Goal: Task Accomplishment & Management: Complete application form

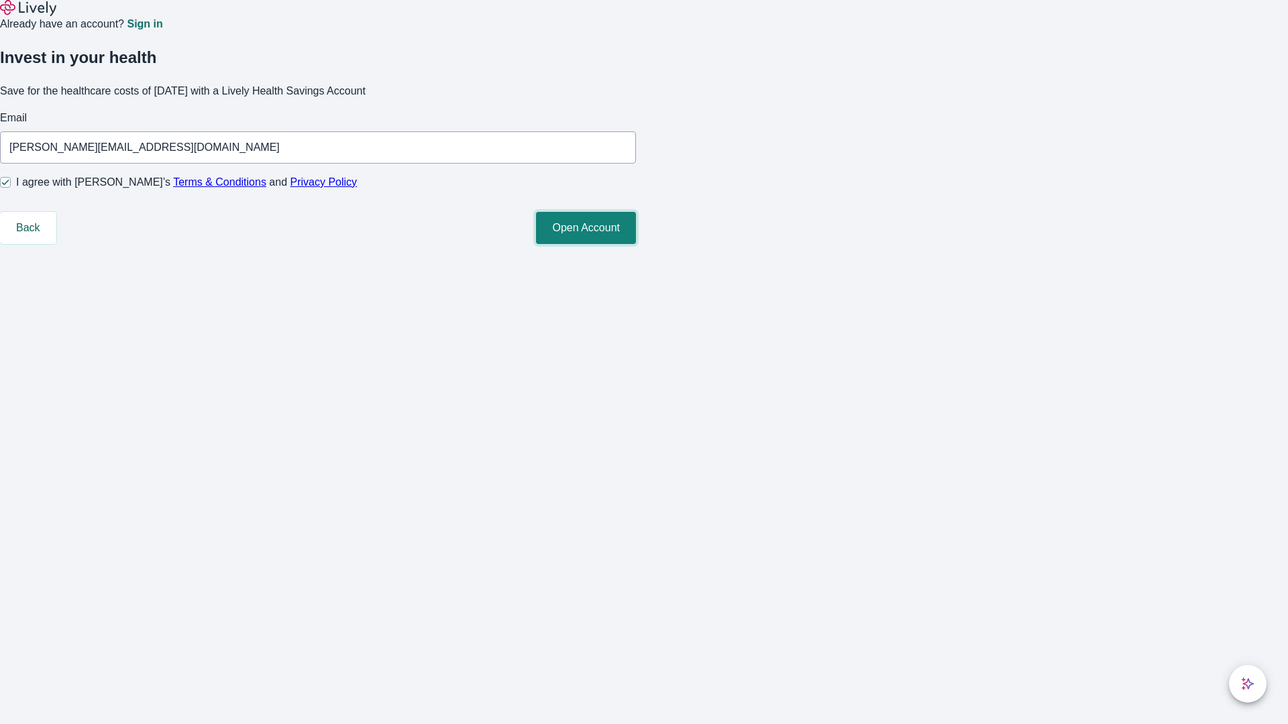
click at [636, 244] on button "Open Account" at bounding box center [586, 228] width 100 height 32
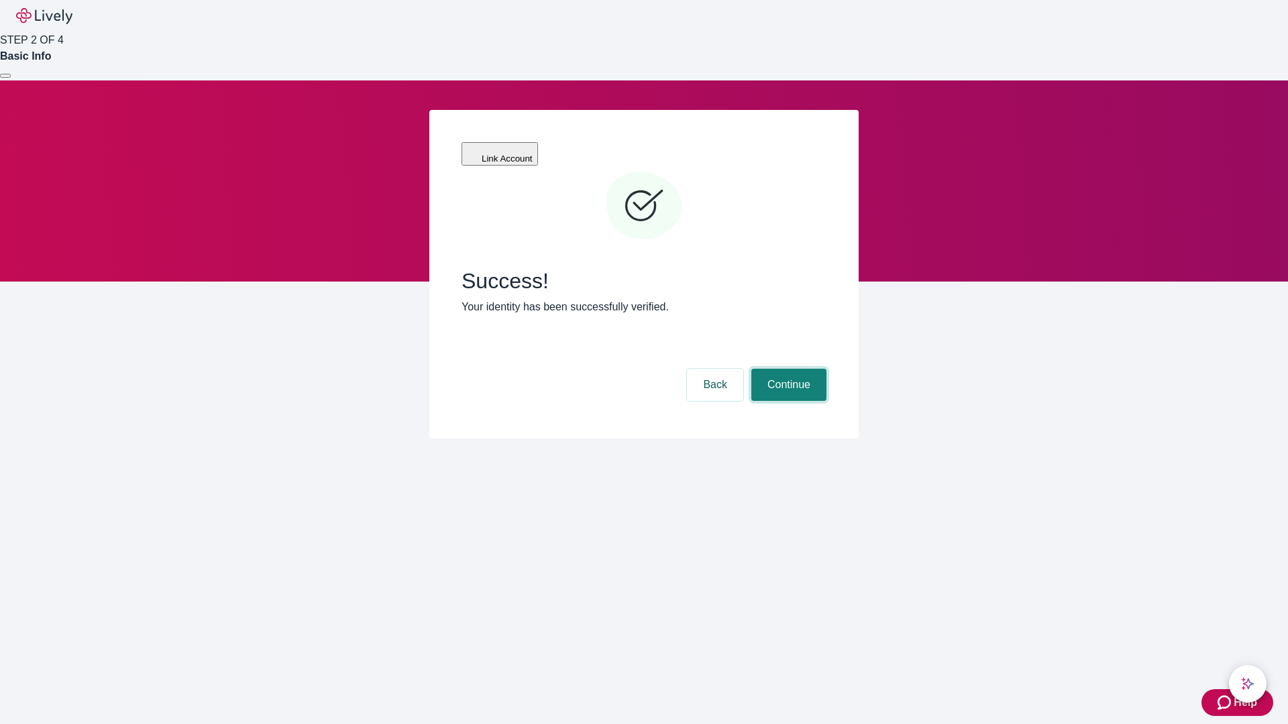
click at [787, 369] on button "Continue" at bounding box center [788, 385] width 75 height 32
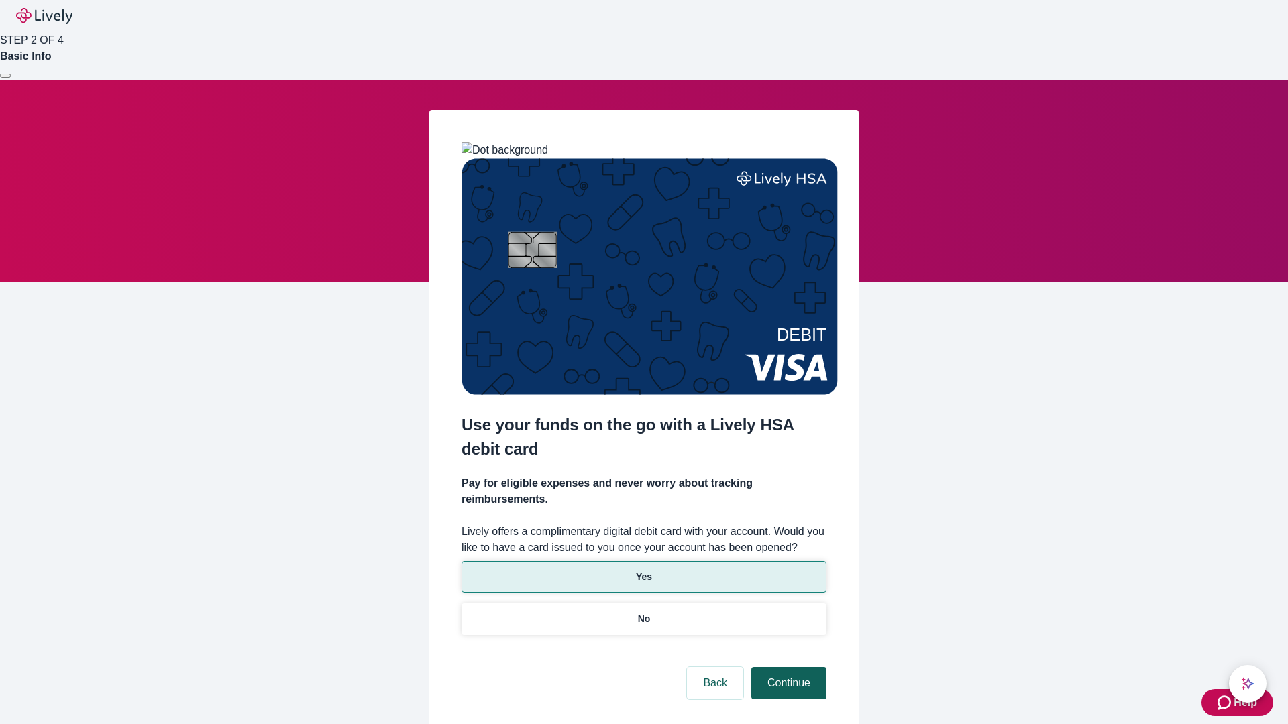
click at [643, 612] on p "No" at bounding box center [644, 619] width 13 height 14
click at [787, 667] on button "Continue" at bounding box center [788, 683] width 75 height 32
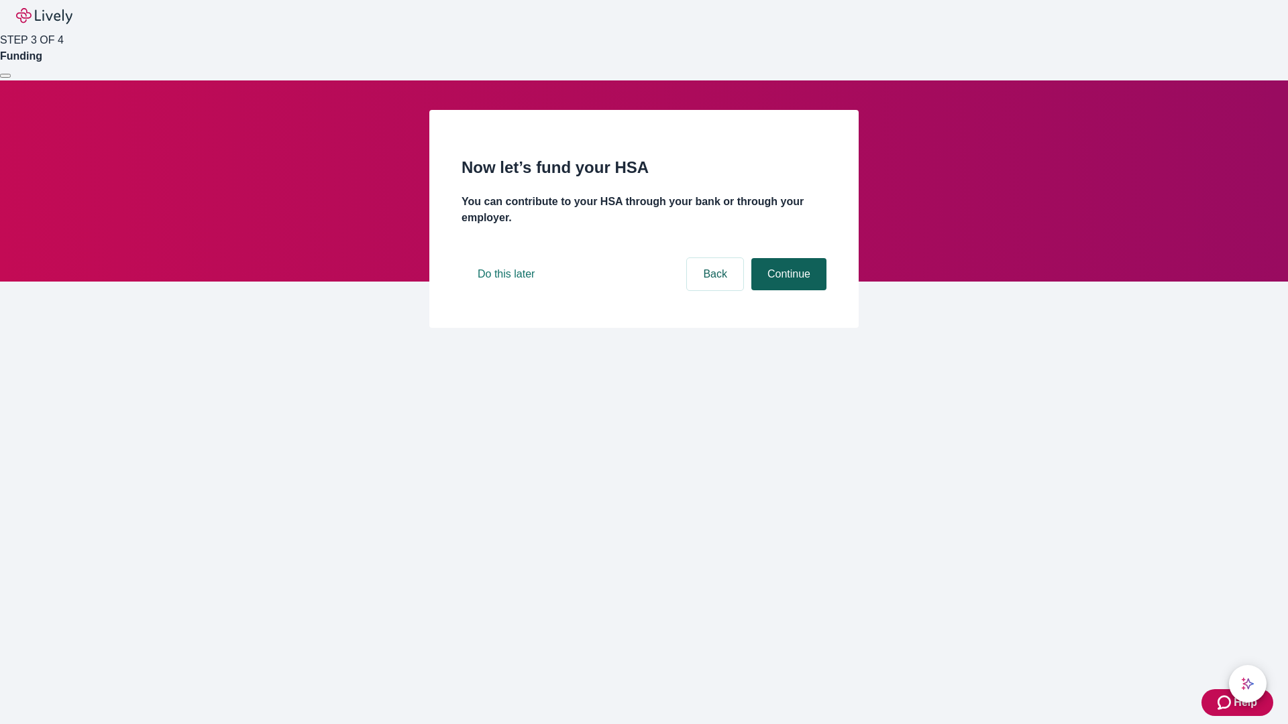
click at [787, 290] on button "Continue" at bounding box center [788, 274] width 75 height 32
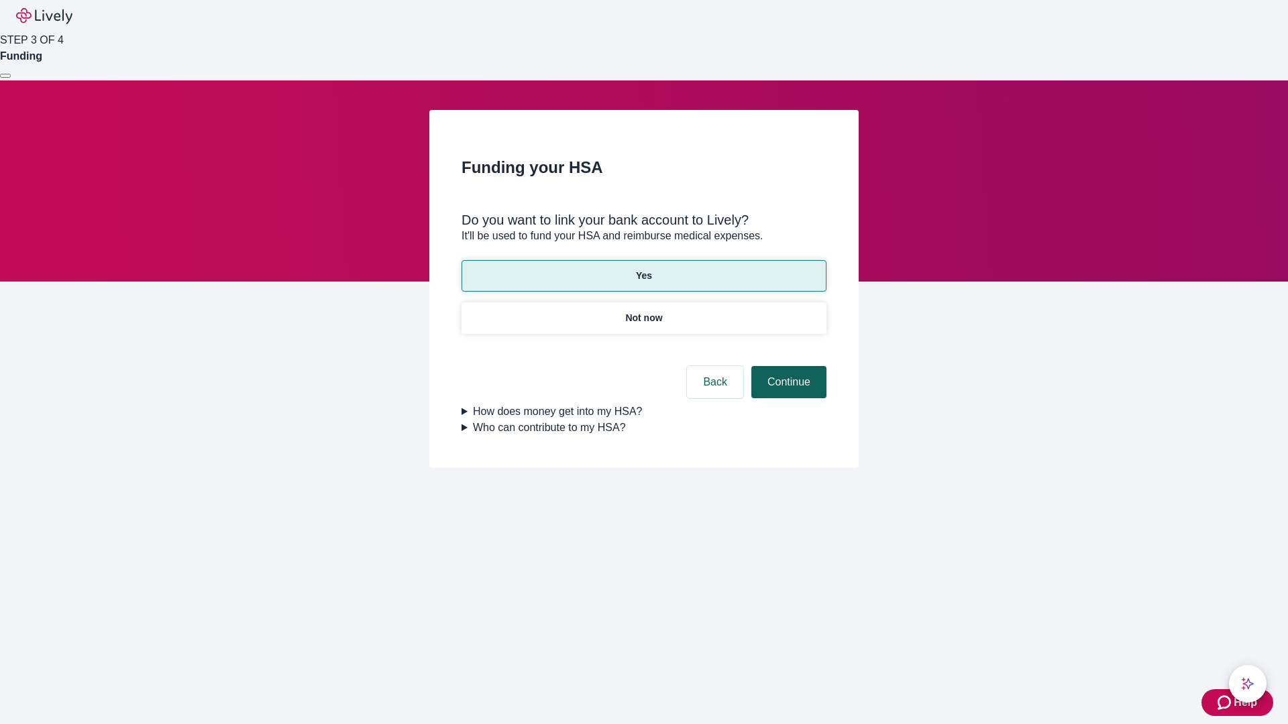
click at [787, 366] on button "Continue" at bounding box center [788, 382] width 75 height 32
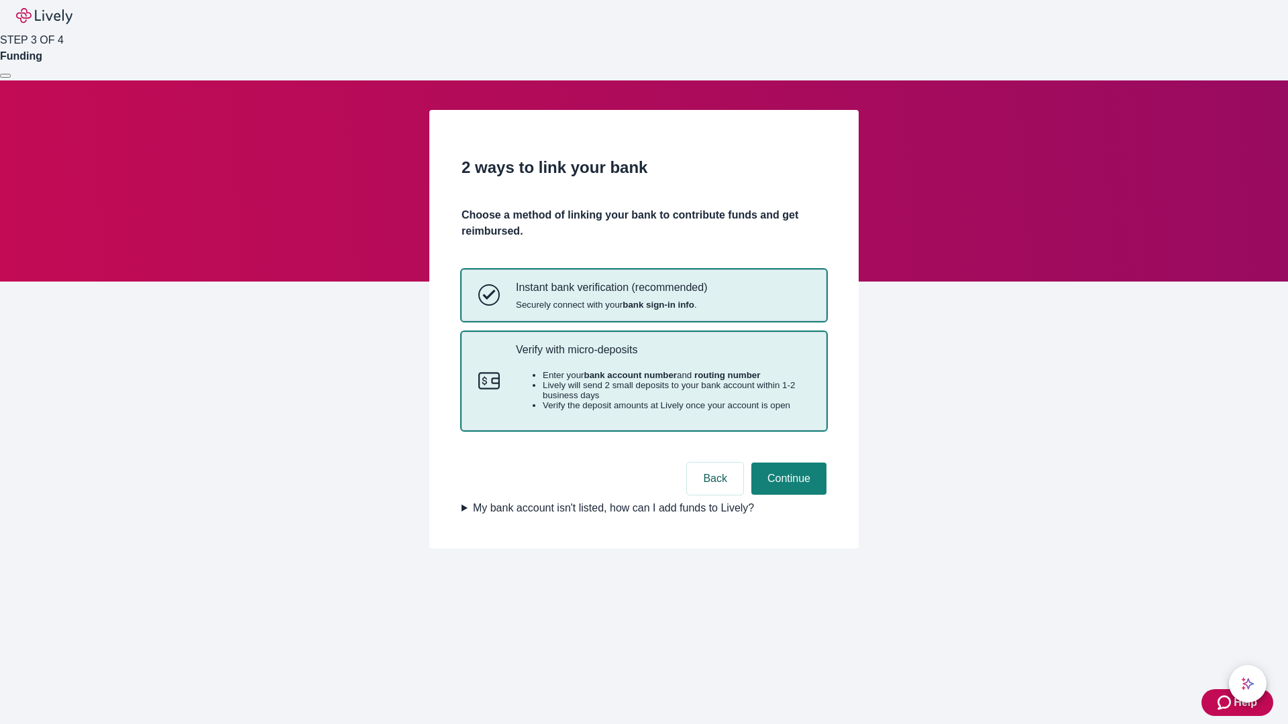
click at [662, 356] on p "Verify with micro-deposits" at bounding box center [663, 349] width 294 height 13
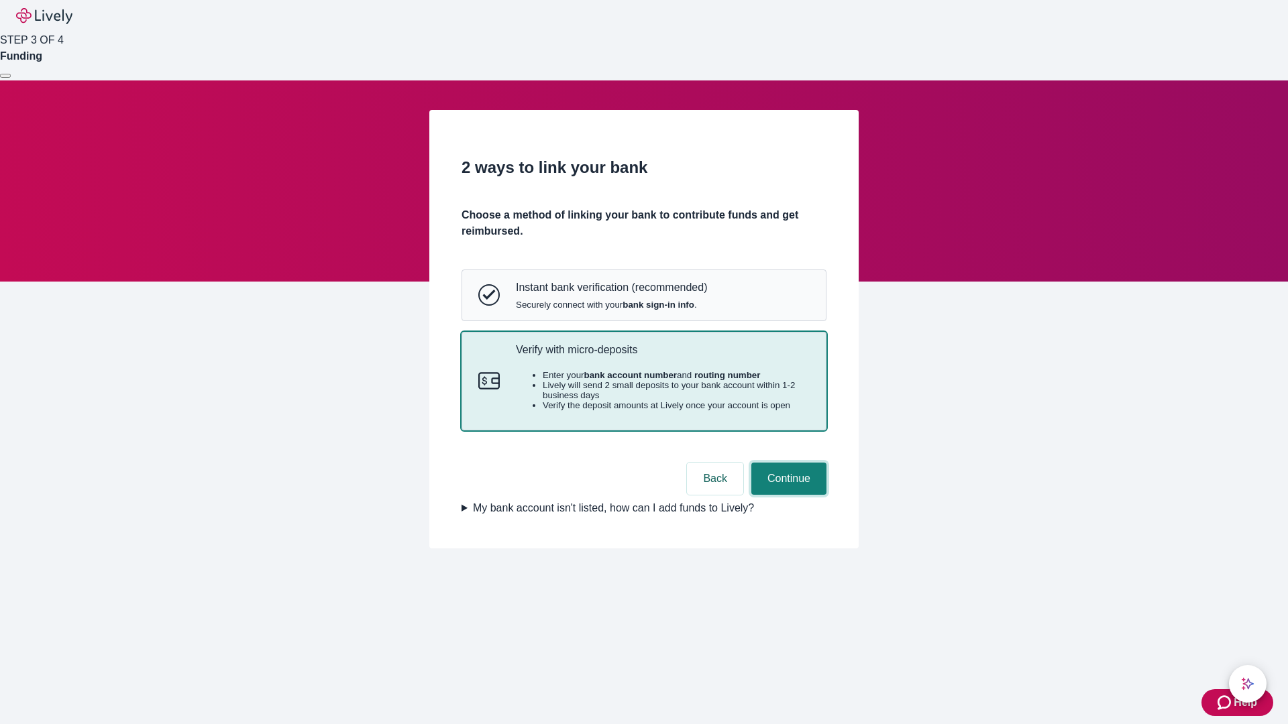
click at [787, 495] on button "Continue" at bounding box center [788, 479] width 75 height 32
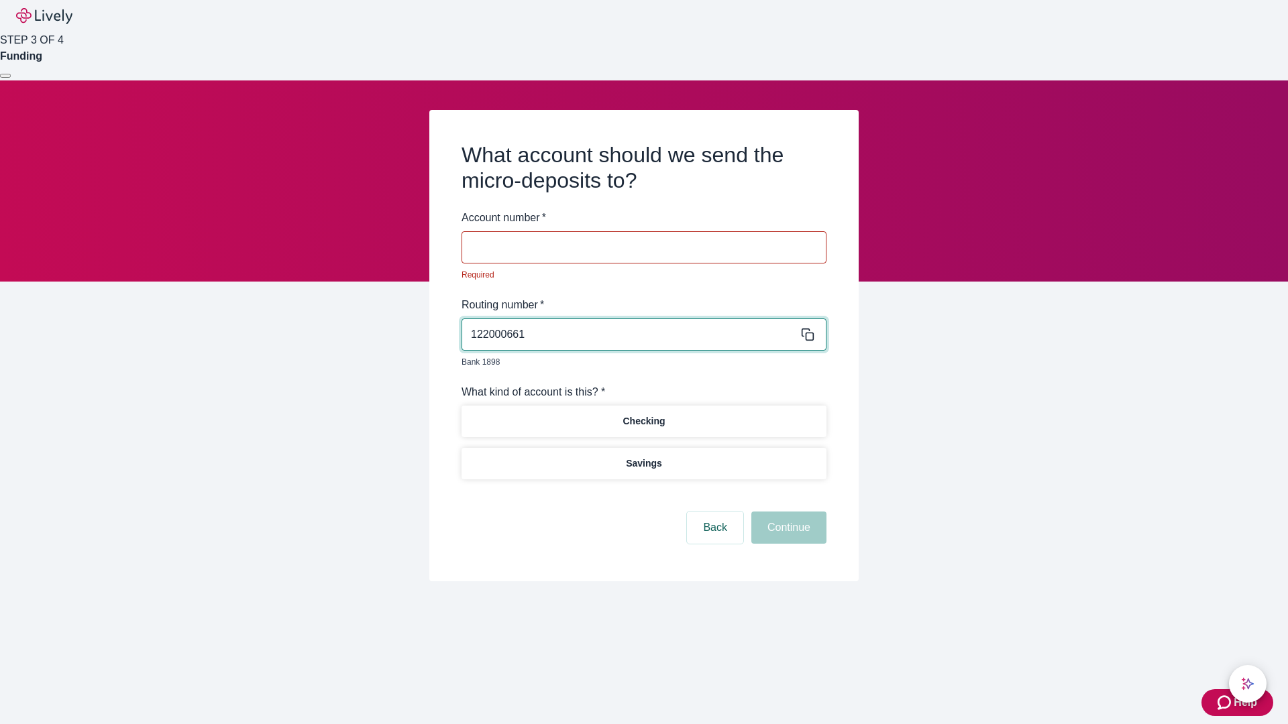
type input "122000661"
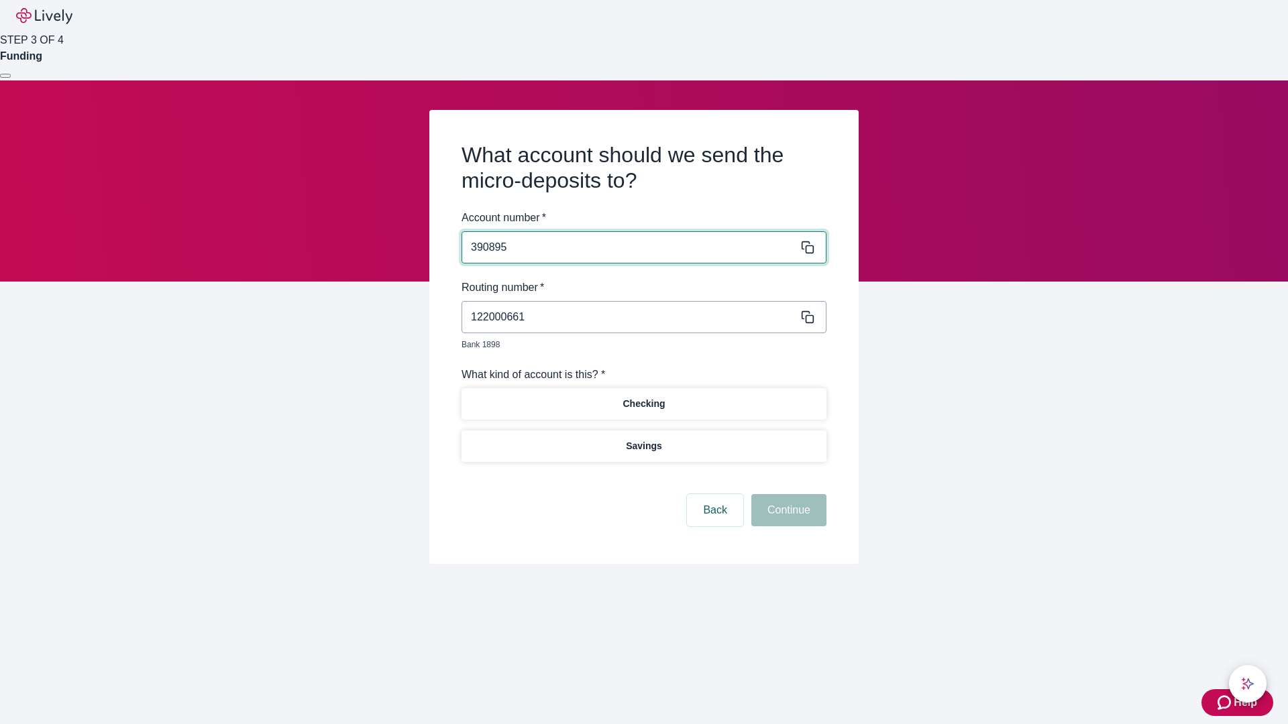
type input "390895"
click at [643, 397] on p "Checking" at bounding box center [643, 404] width 42 height 14
click at [787, 495] on button "Continue" at bounding box center [788, 510] width 75 height 32
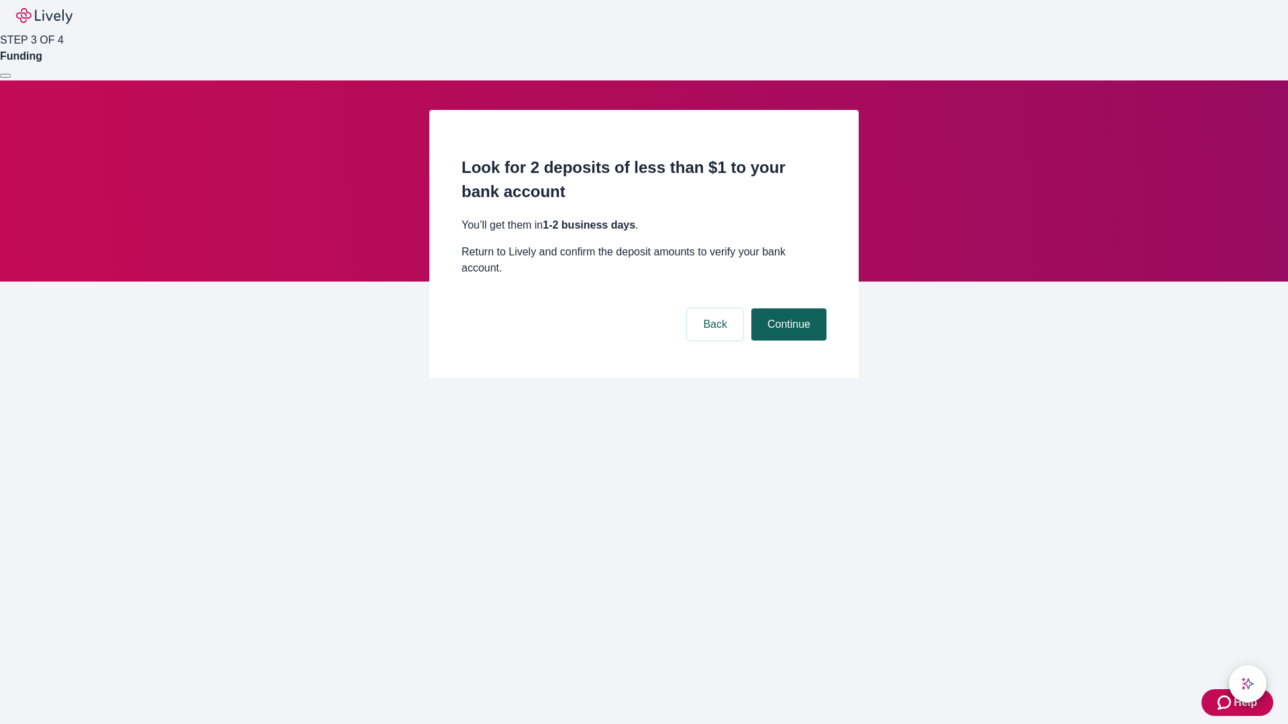
click at [787, 309] on button "Continue" at bounding box center [788, 325] width 75 height 32
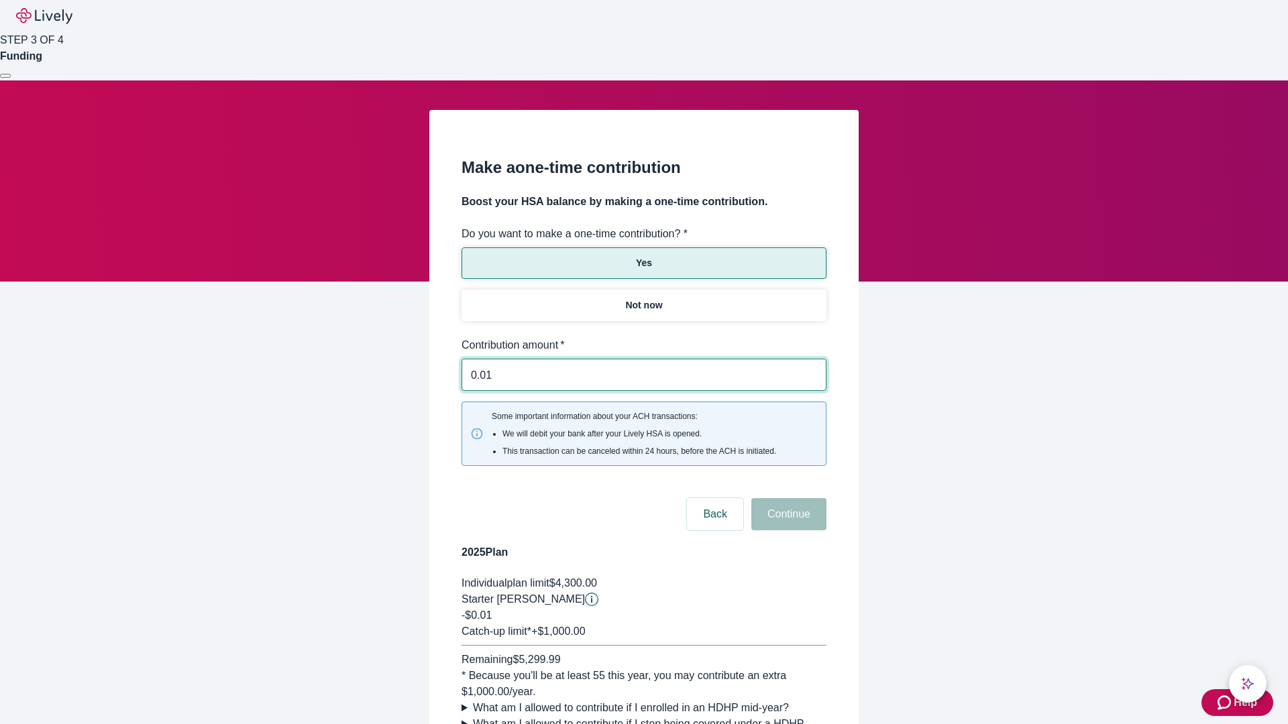
type input "0.01"
click at [787, 498] on button "Continue" at bounding box center [788, 514] width 75 height 32
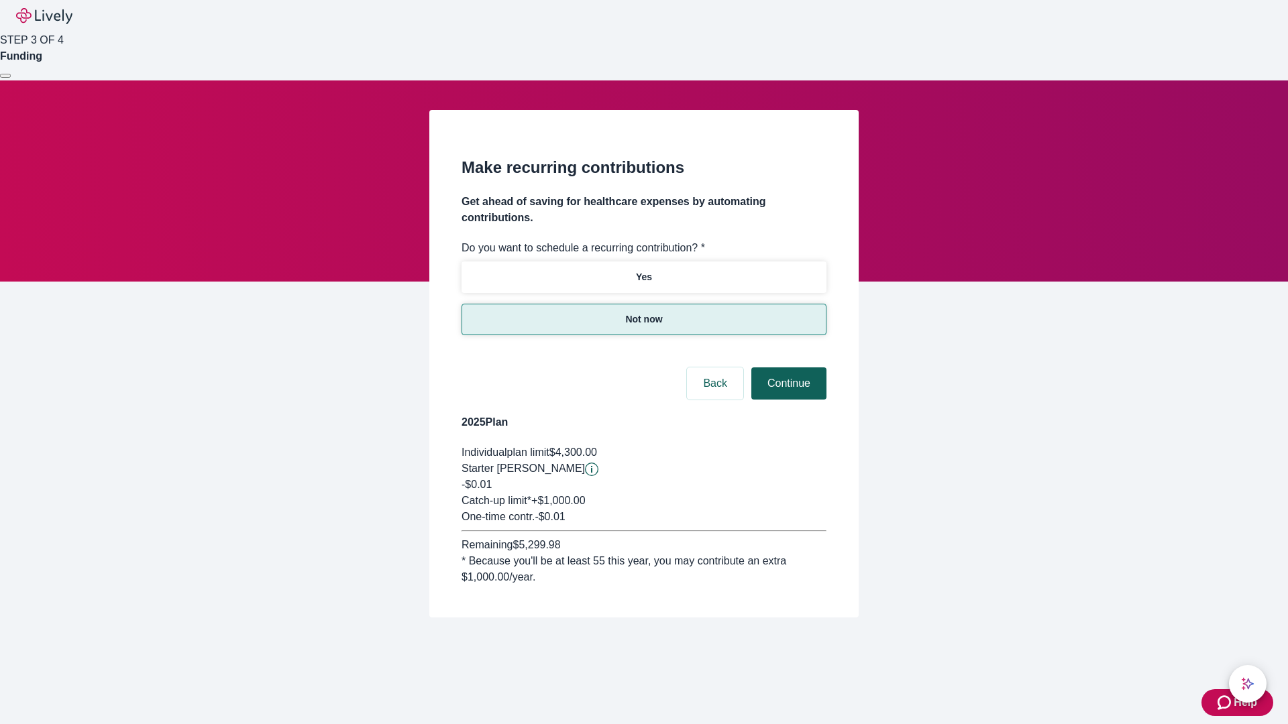
click at [787, 368] on button "Continue" at bounding box center [788, 384] width 75 height 32
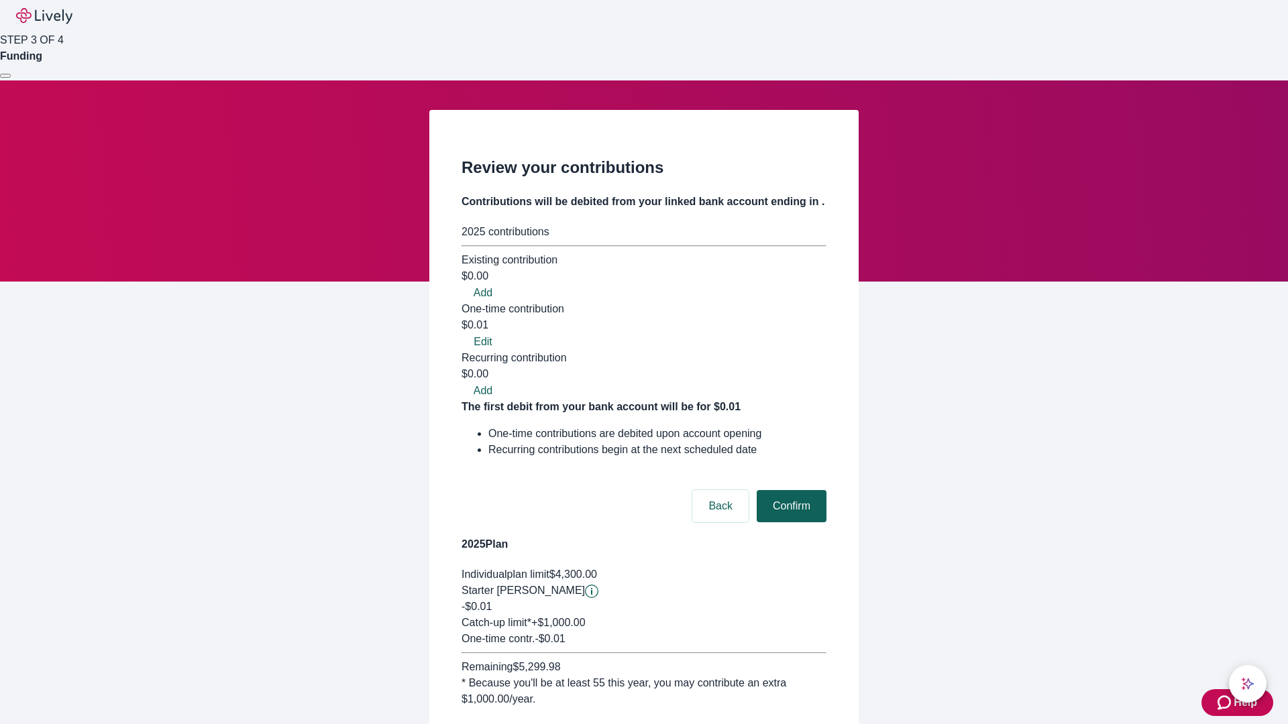
click at [789, 490] on button "Confirm" at bounding box center [792, 506] width 70 height 32
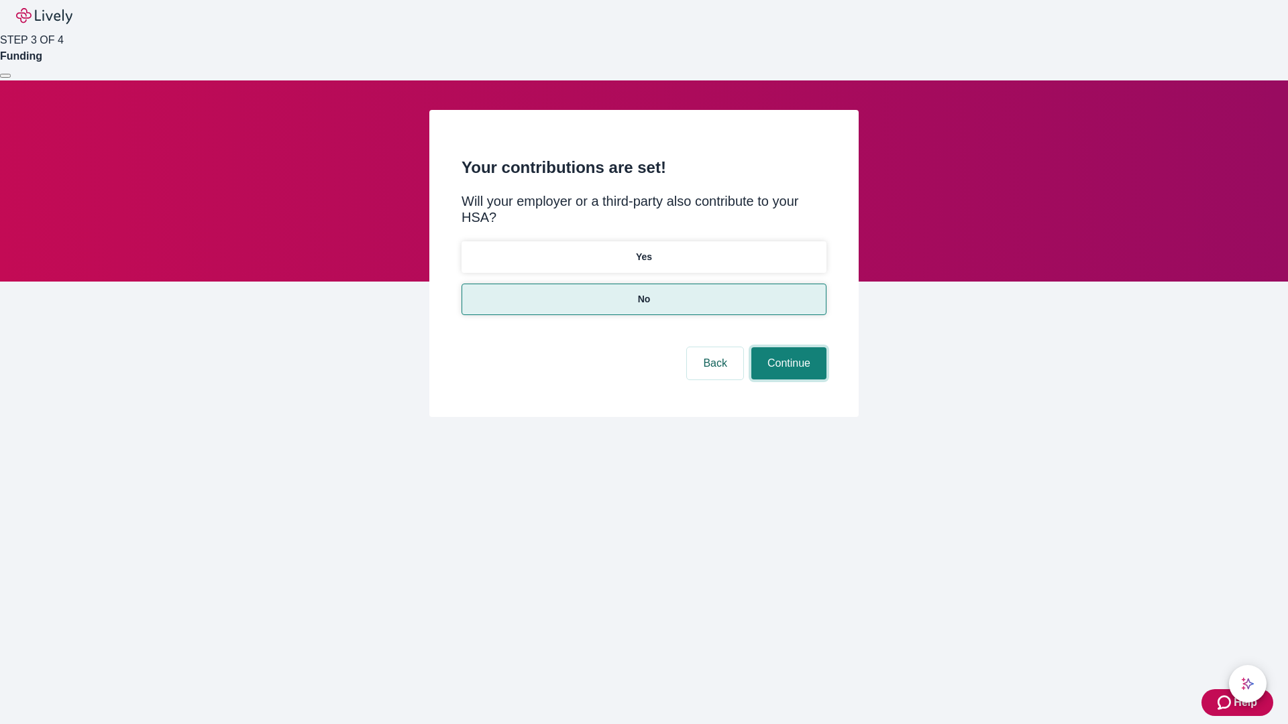
click at [787, 347] on button "Continue" at bounding box center [788, 363] width 75 height 32
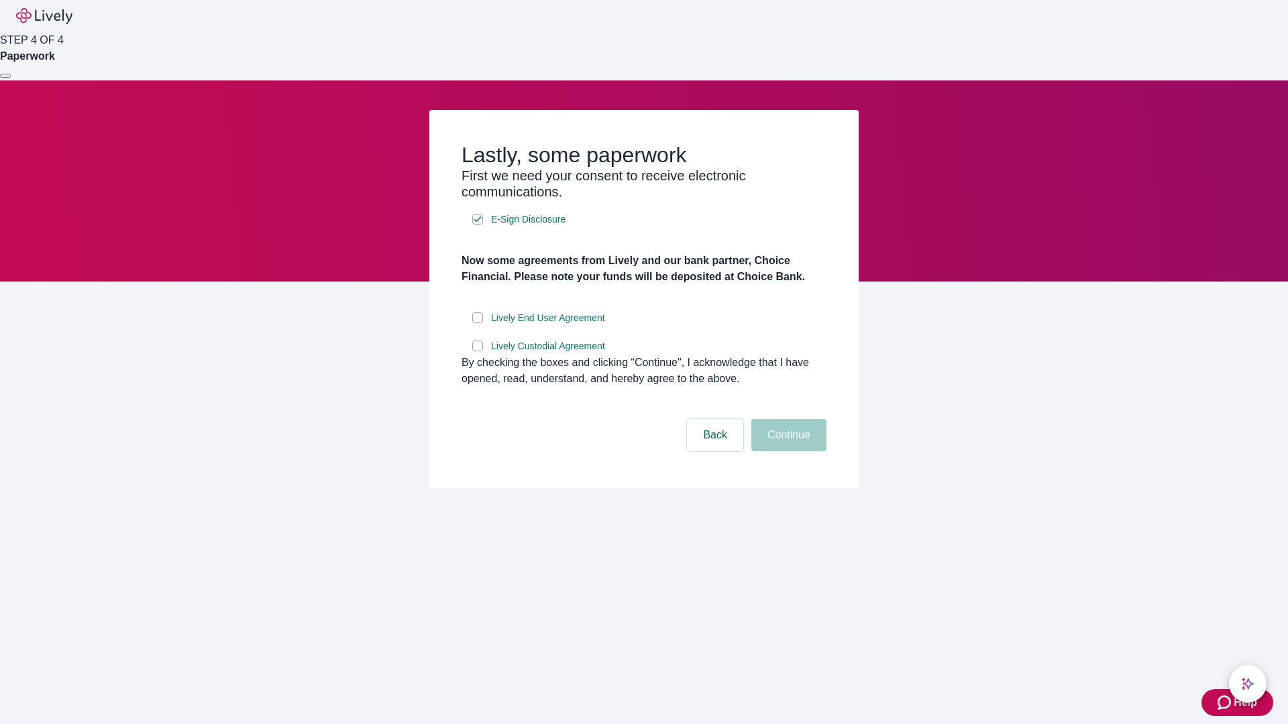
click at [478, 323] on input "Lively End User Agreement" at bounding box center [477, 318] width 11 height 11
checkbox input "true"
click at [478, 351] on input "Lively Custodial Agreement" at bounding box center [477, 346] width 11 height 11
checkbox input "true"
click at [787, 451] on button "Continue" at bounding box center [788, 435] width 75 height 32
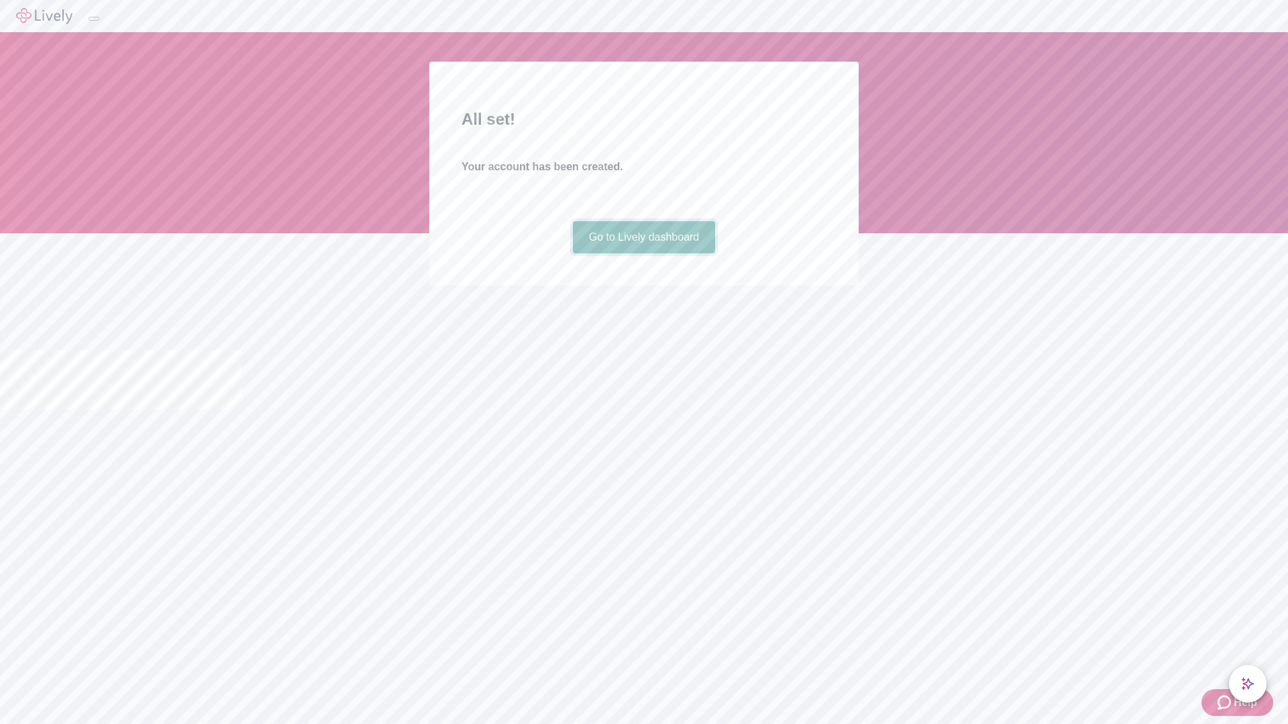
click at [643, 254] on link "Go to Lively dashboard" at bounding box center [644, 237] width 143 height 32
